Goal: Task Accomplishment & Management: Use online tool/utility

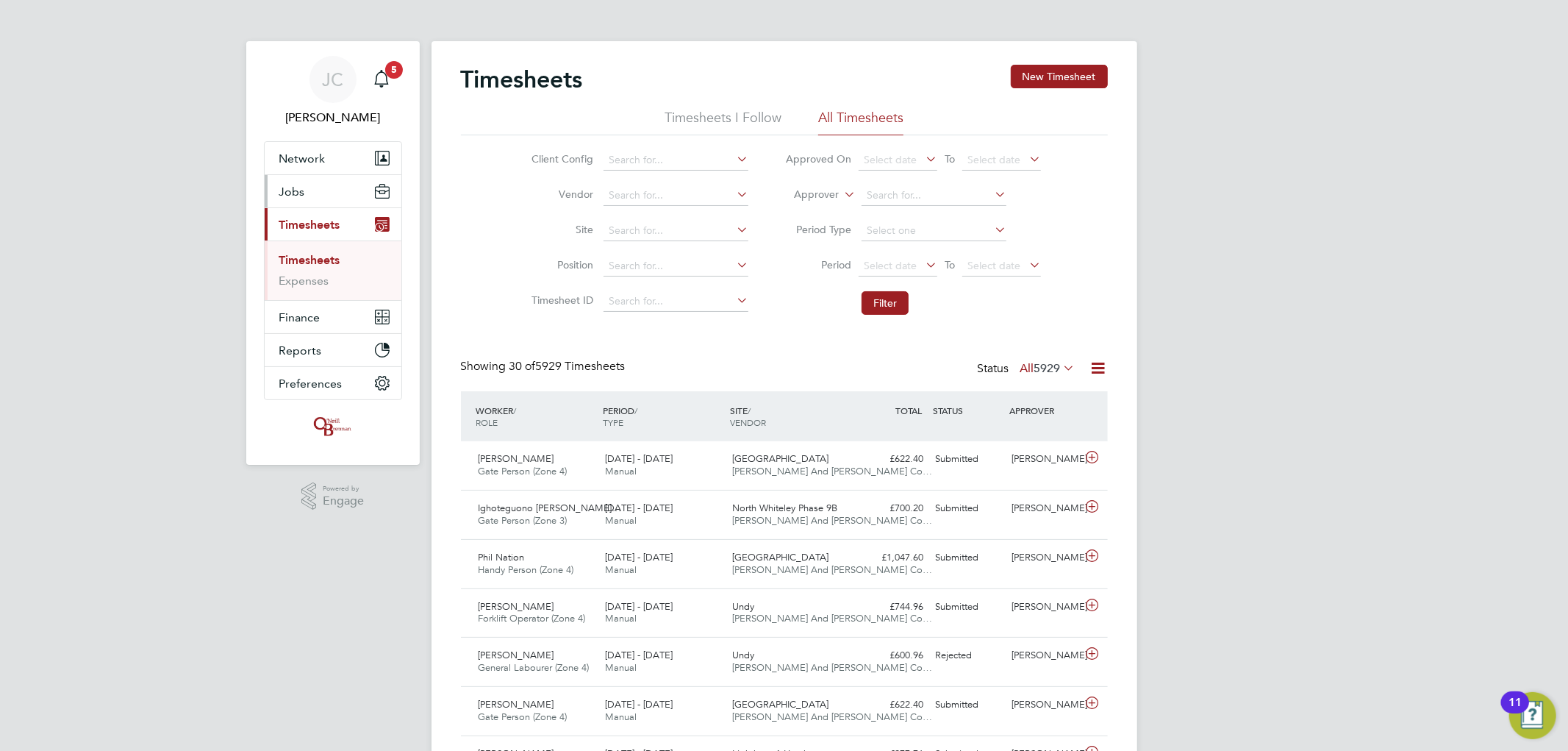
click at [340, 199] on button "Jobs" at bounding box center [333, 191] width 136 height 32
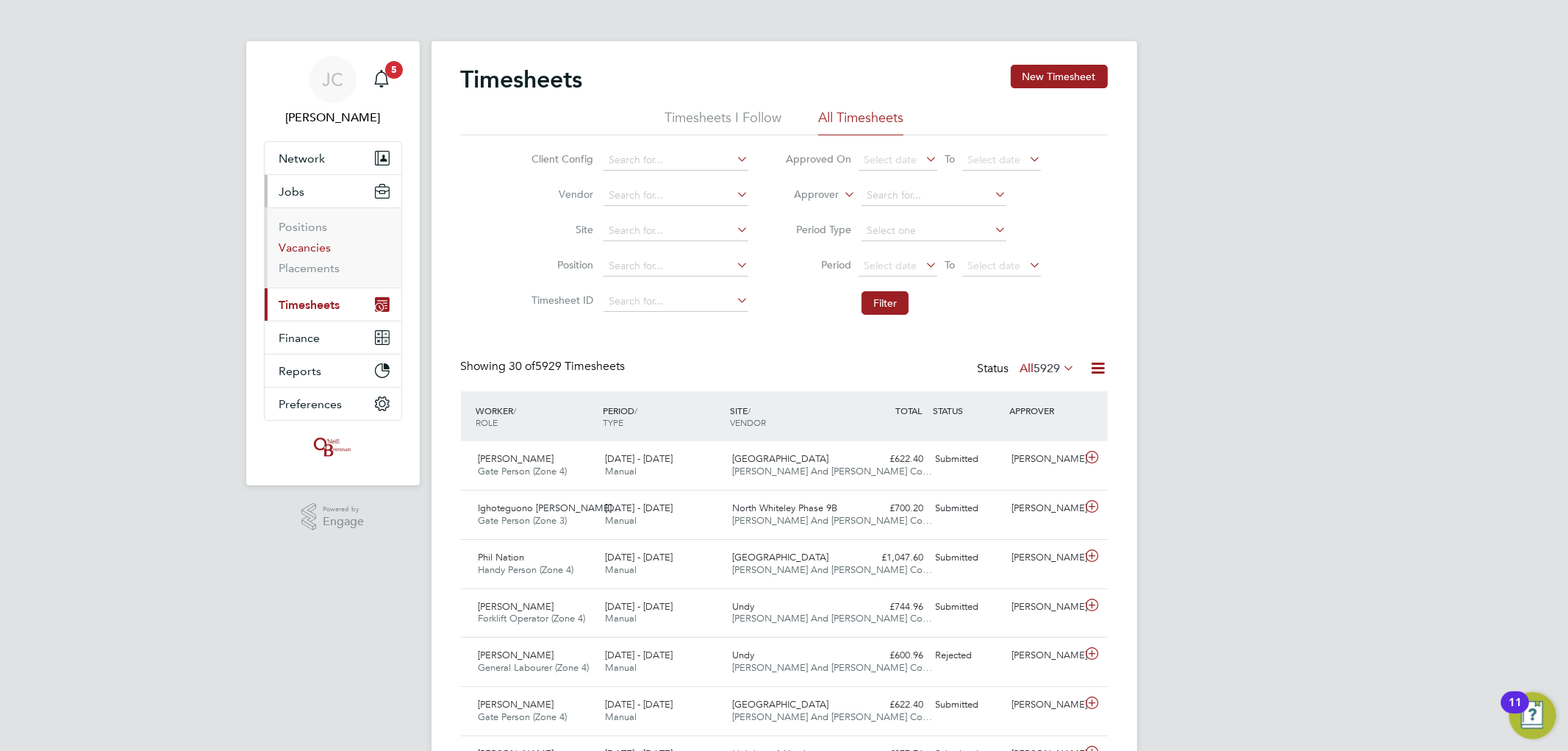
click at [305, 247] on link "Vacancies" at bounding box center [305, 247] width 52 height 14
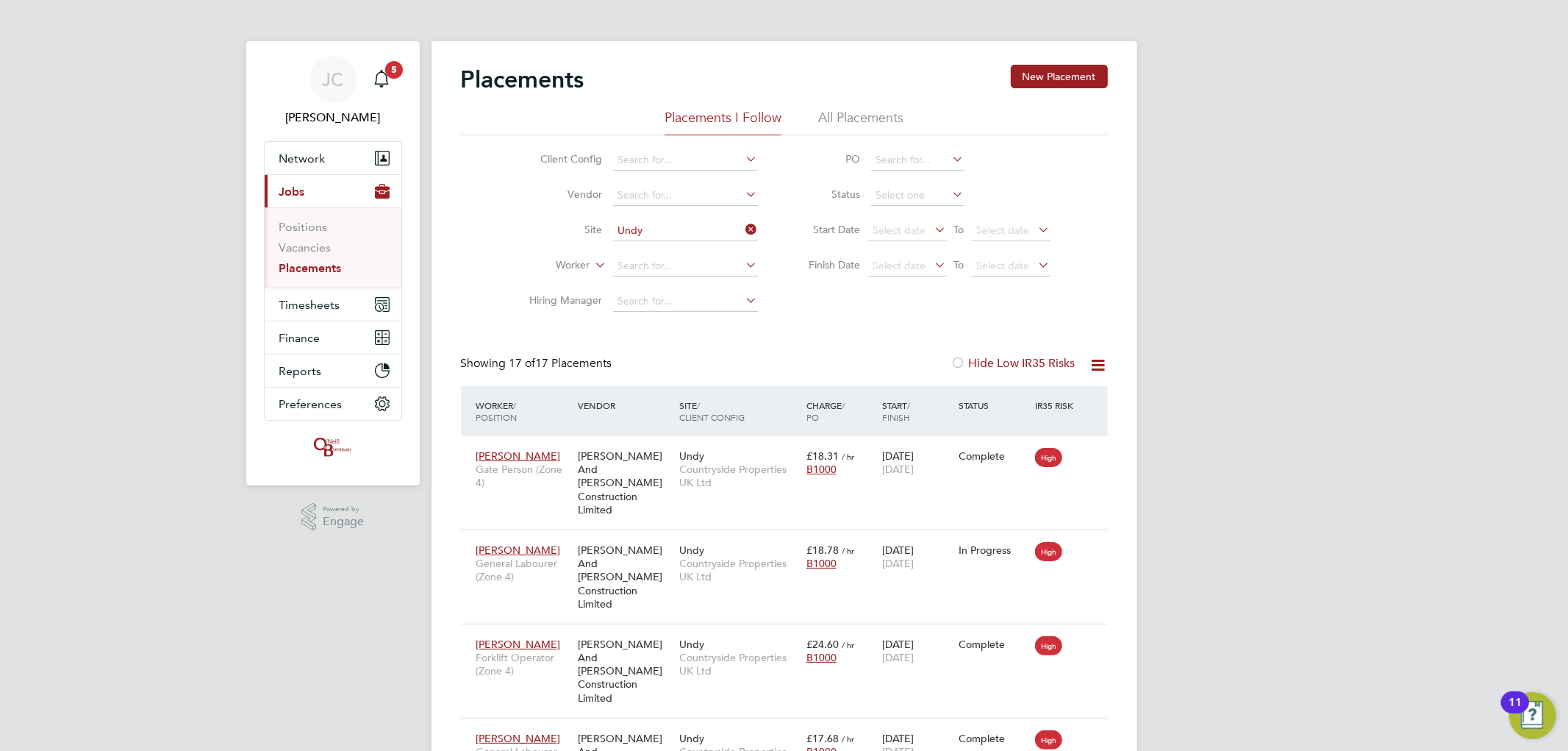
click at [743, 230] on icon at bounding box center [743, 229] width 0 height 20
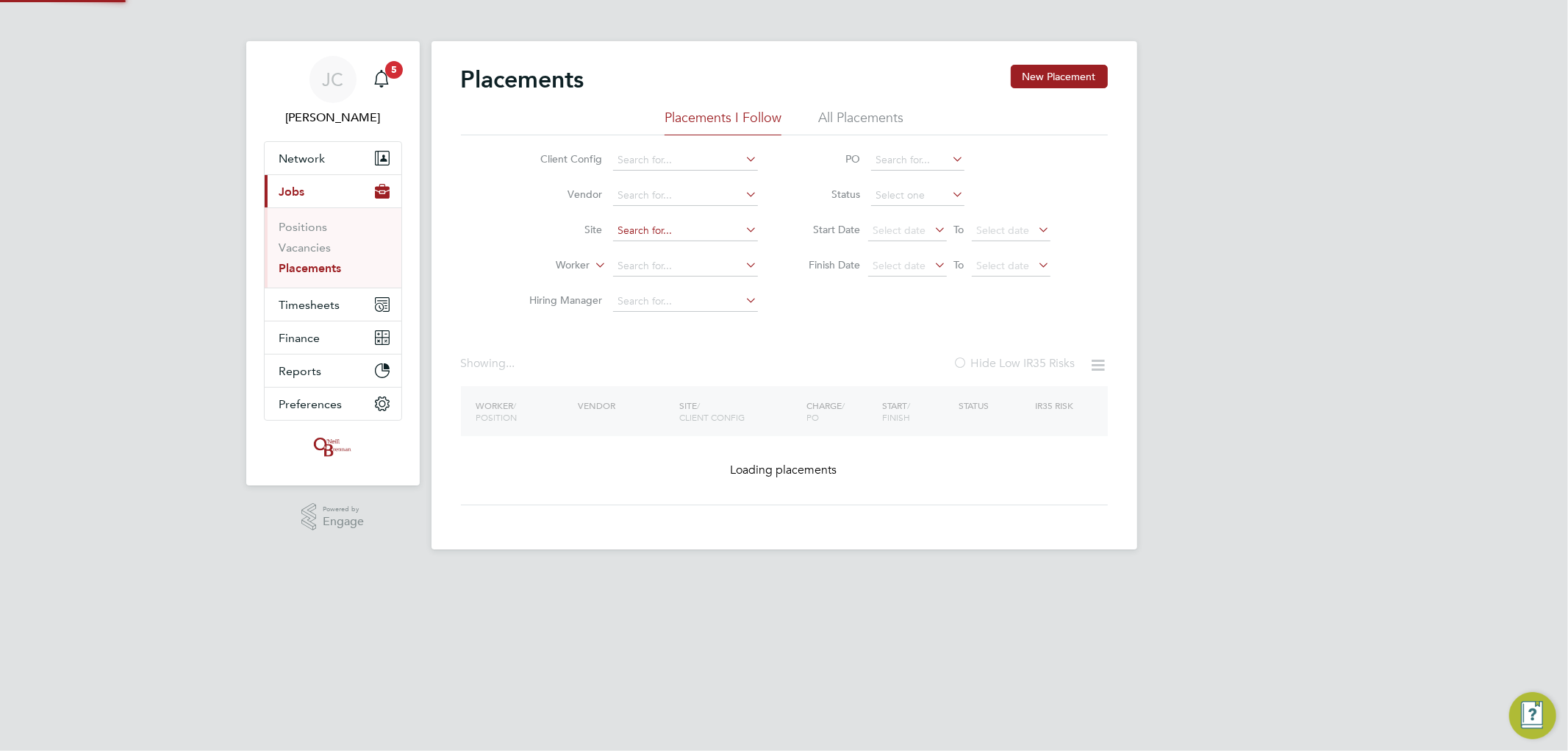
click at [699, 235] on input at bounding box center [686, 231] width 145 height 20
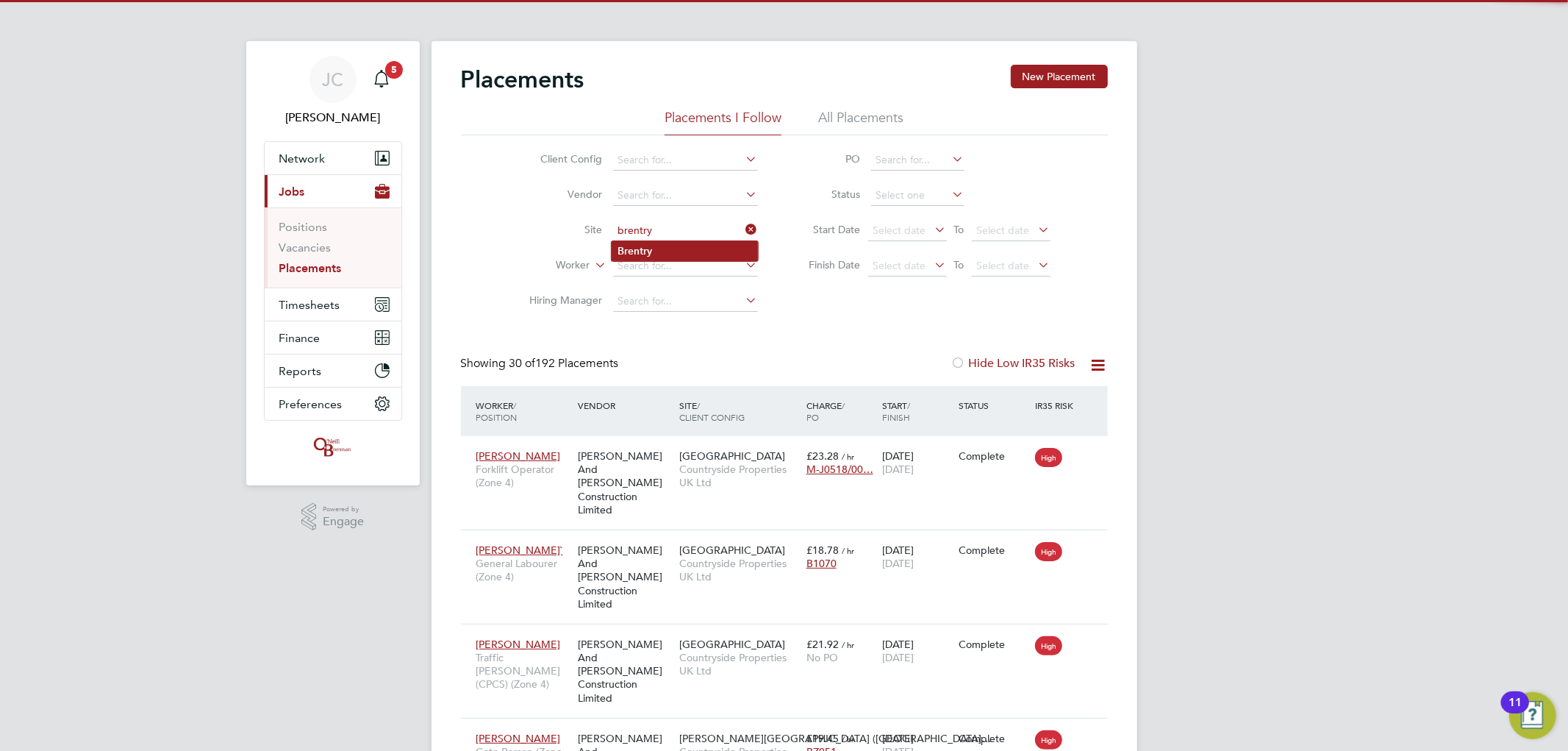
click at [717, 257] on li "Brentry" at bounding box center [685, 251] width 147 height 20
type input "Brentry"
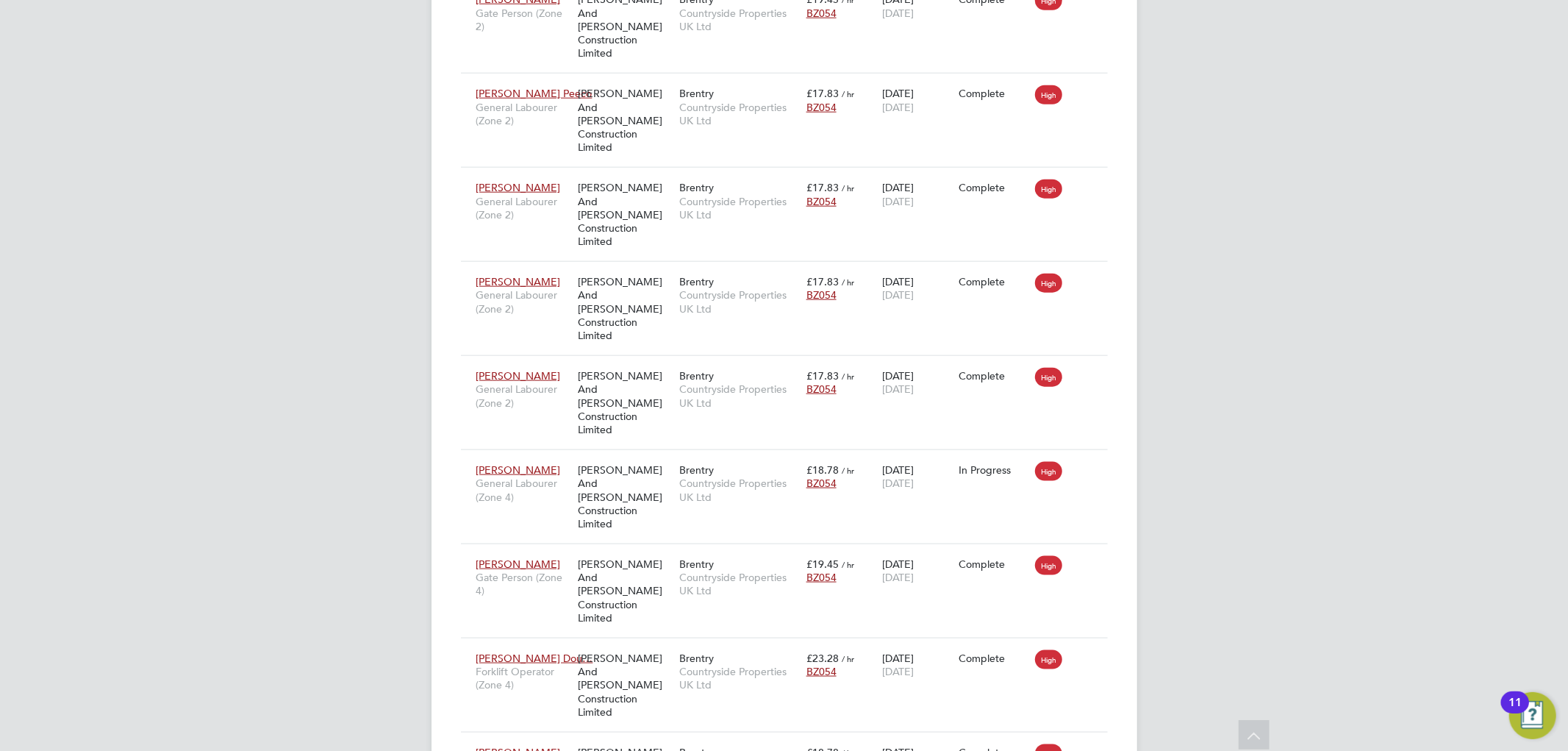
scroll to position [1368, 0]
